Goal: Book appointment/travel/reservation

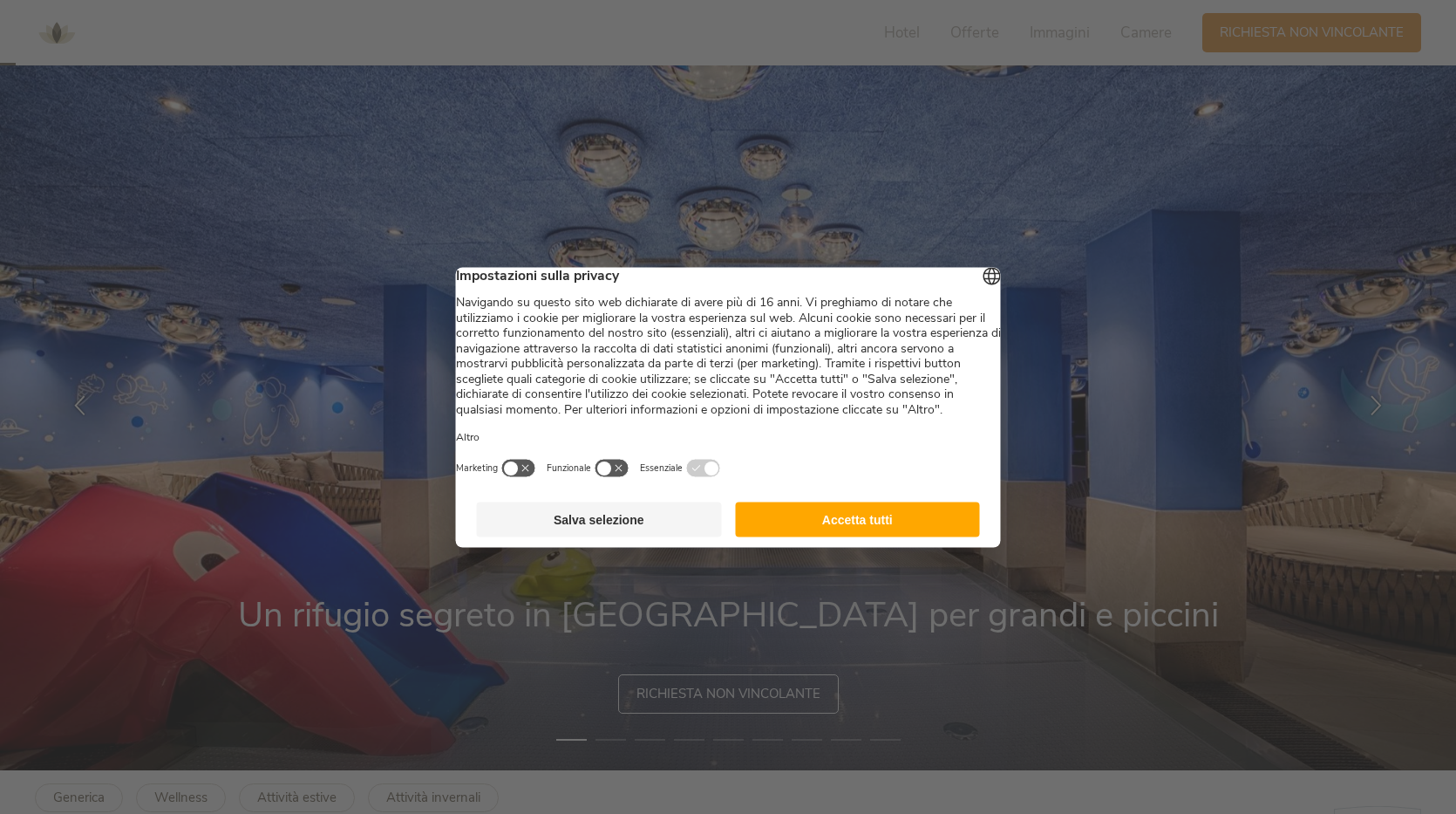
click at [948, 219] on div at bounding box center [728, 407] width 1456 height 814
click at [811, 537] on button "Accetta tutti" at bounding box center [857, 519] width 245 height 35
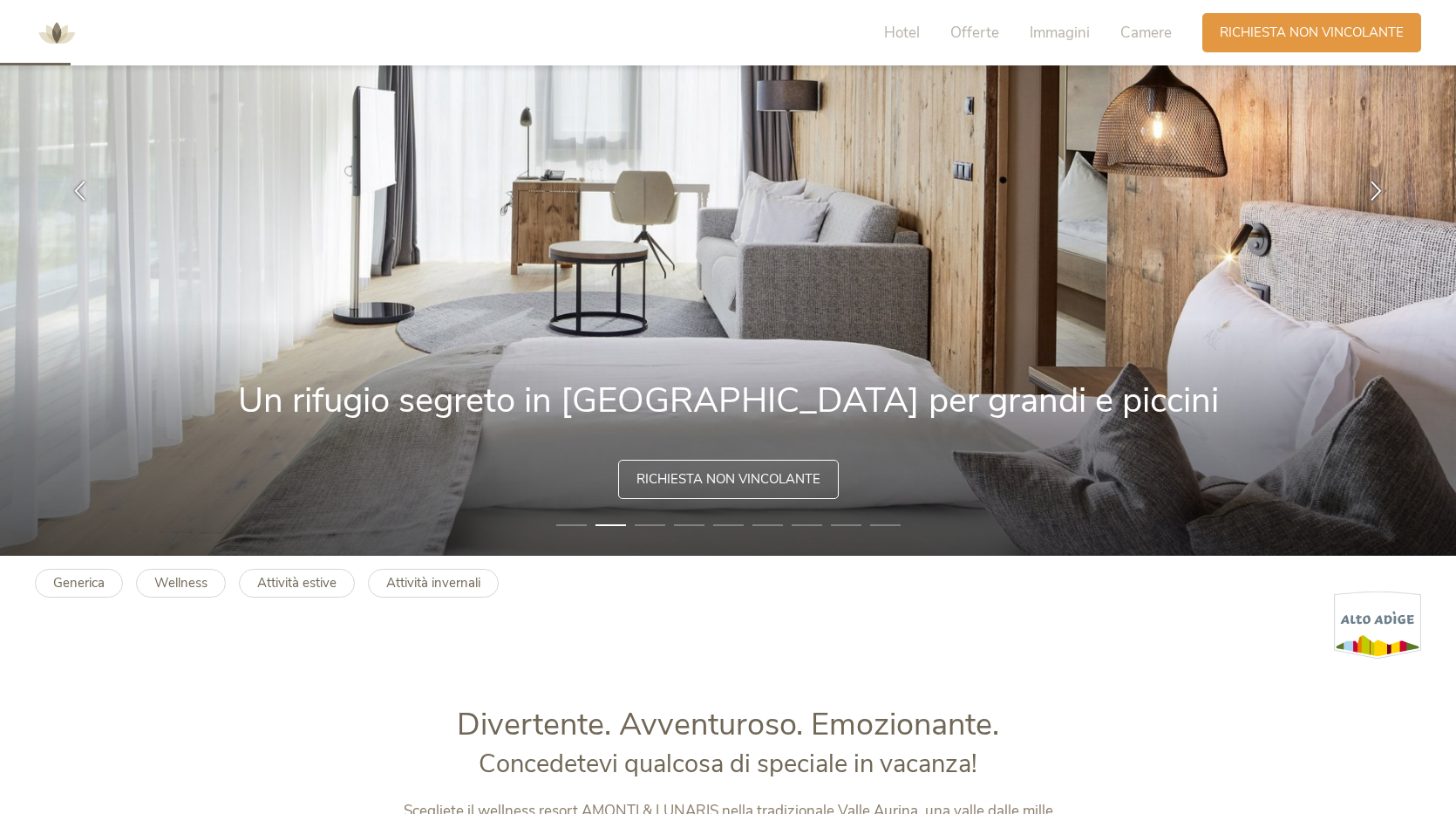
scroll to position [262, 0]
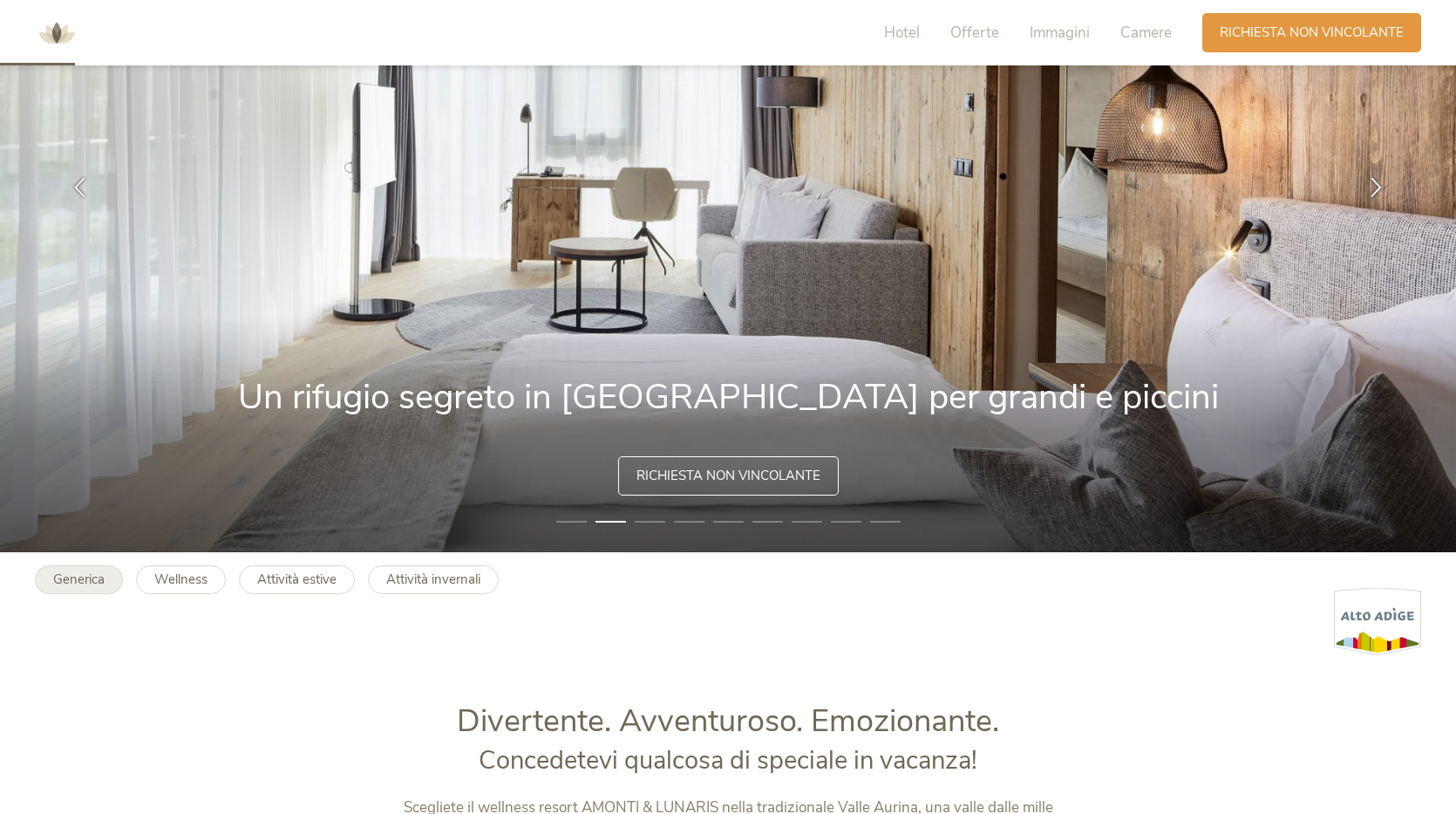
click at [63, 579] on b "Generica" at bounding box center [78, 579] width 51 height 17
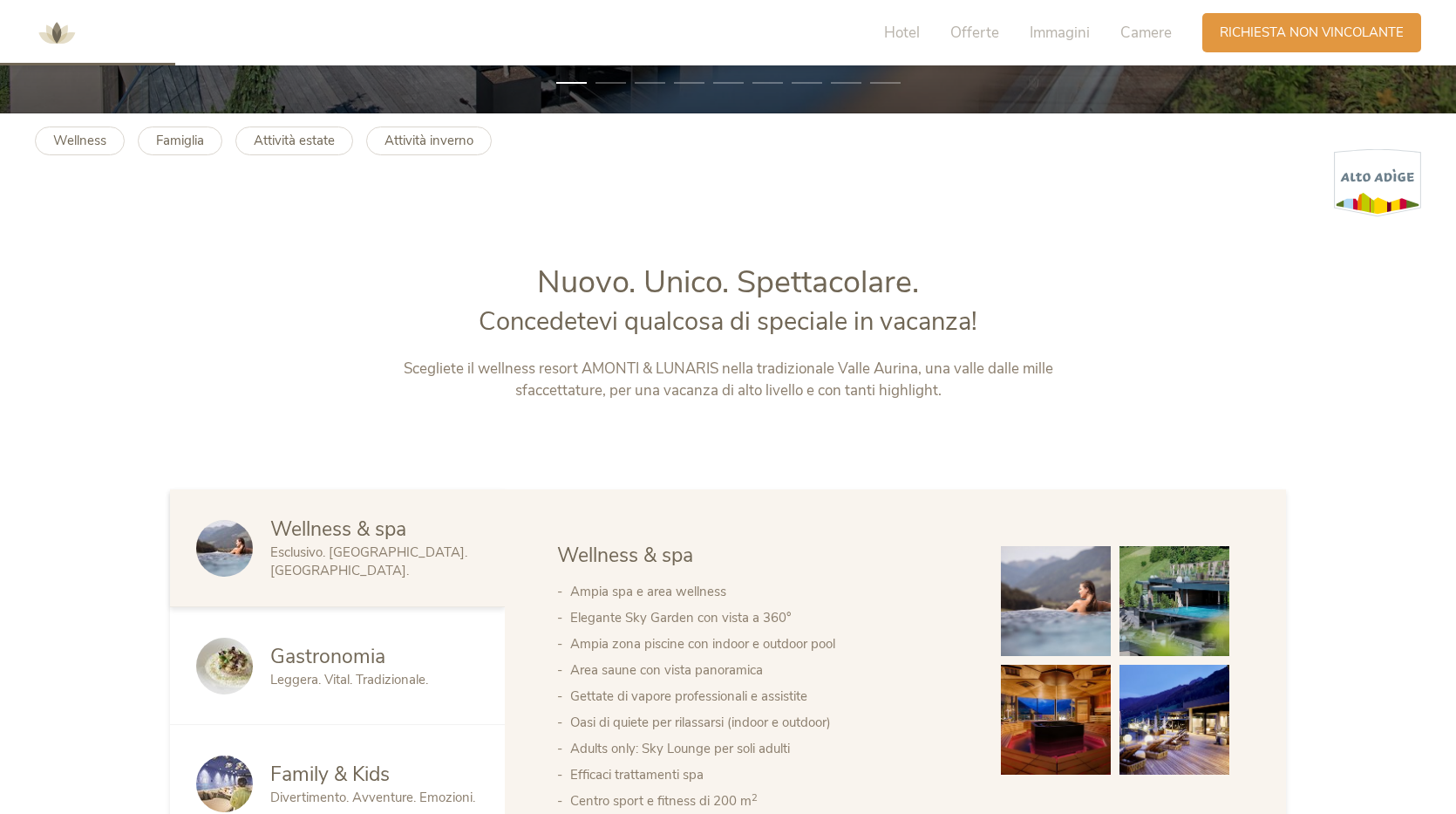
scroll to position [960, 0]
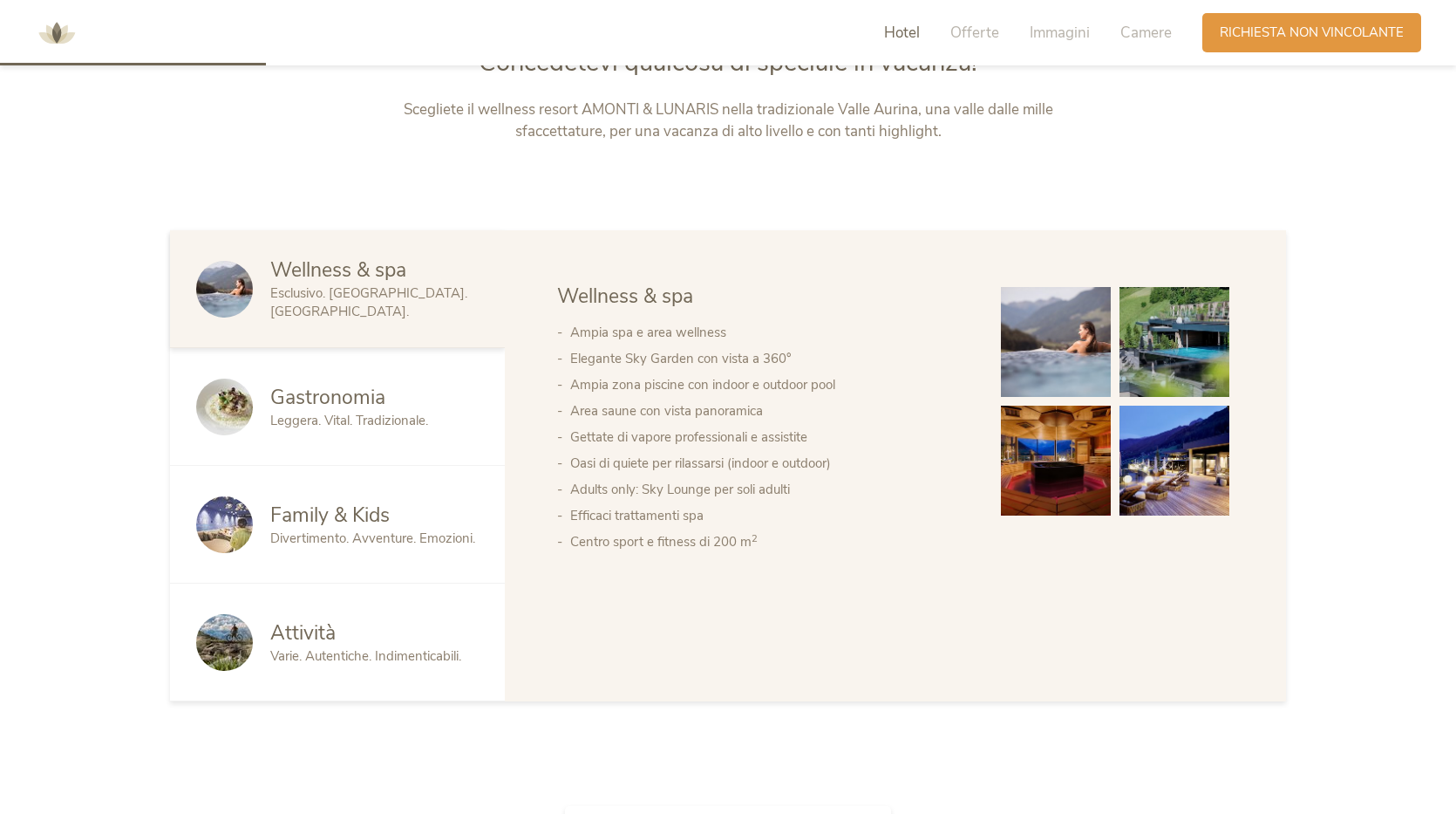
click at [383, 527] on span "Family & Kids" at bounding box center [330, 515] width 119 height 27
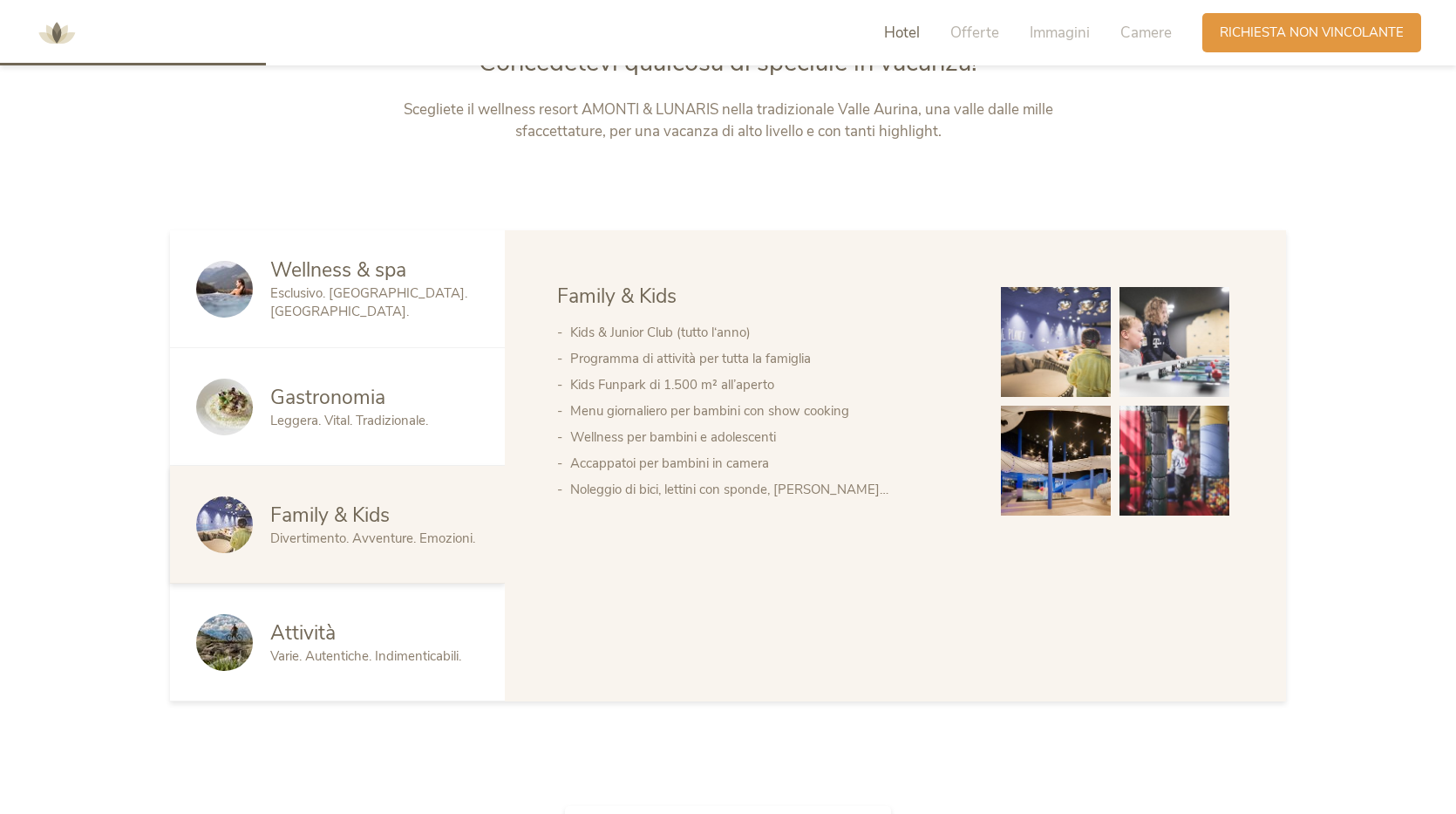
click at [296, 416] on span "Leggera. Vital. Tradizionale." at bounding box center [349, 420] width 158 height 17
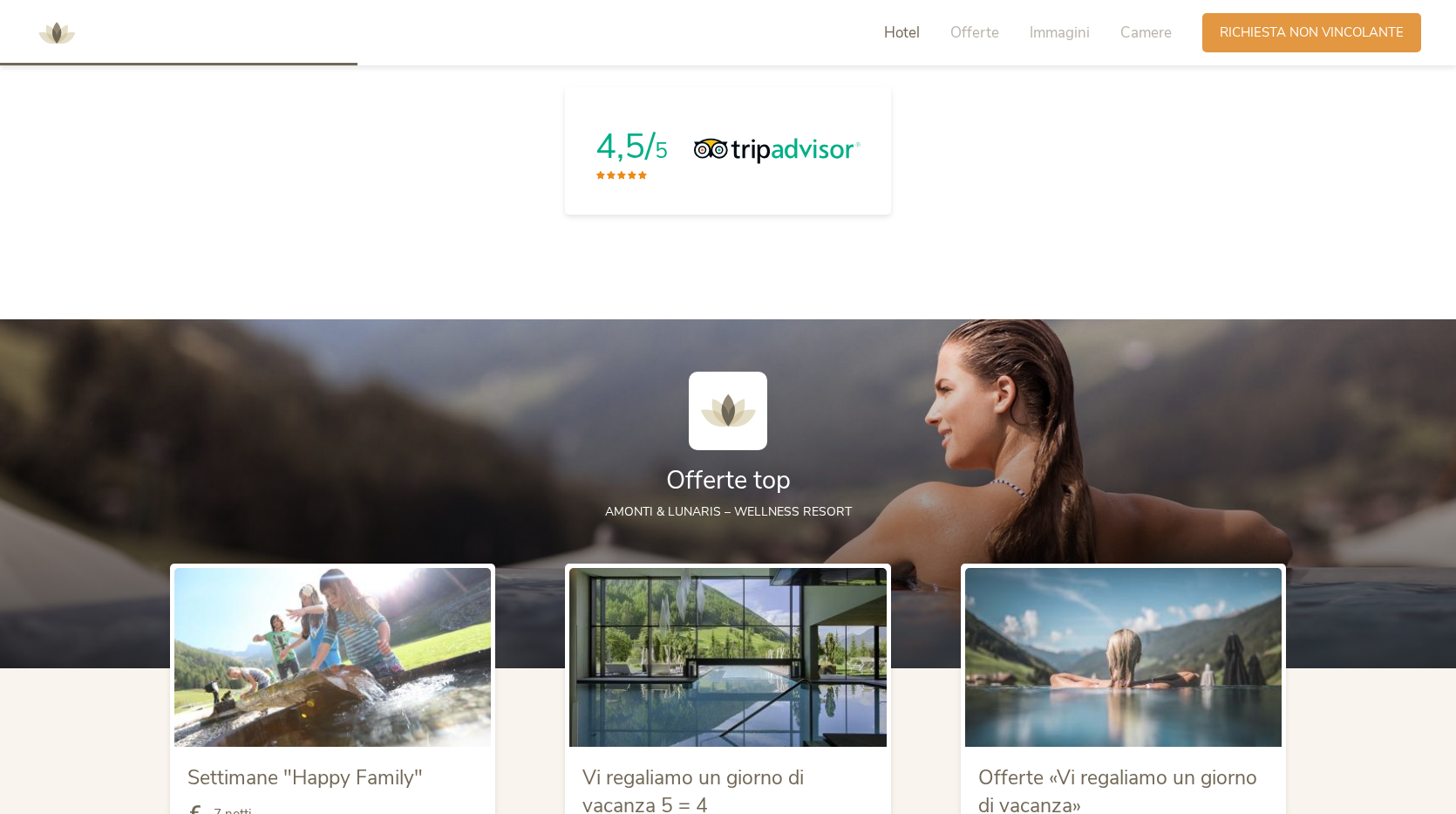
scroll to position [1679, 0]
